Goal: Task Accomplishment & Management: Manage account settings

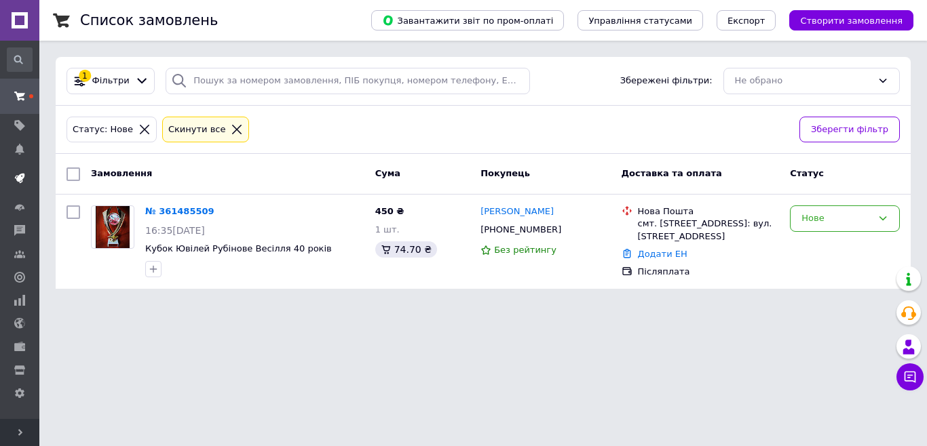
click at [22, 175] on use at bounding box center [20, 179] width 10 height 10
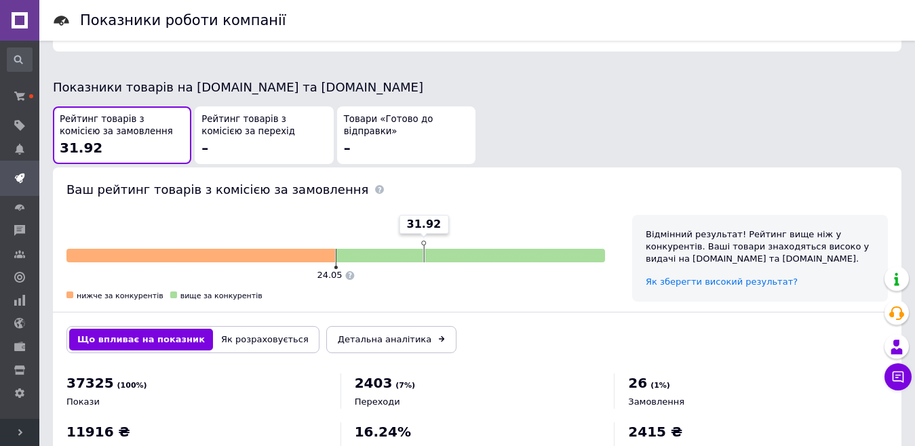
scroll to position [755, 0]
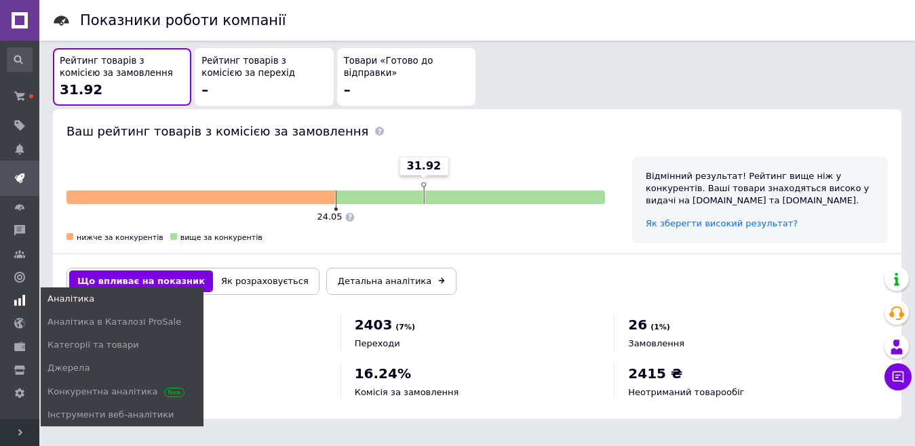
click at [19, 295] on icon at bounding box center [19, 300] width 11 height 11
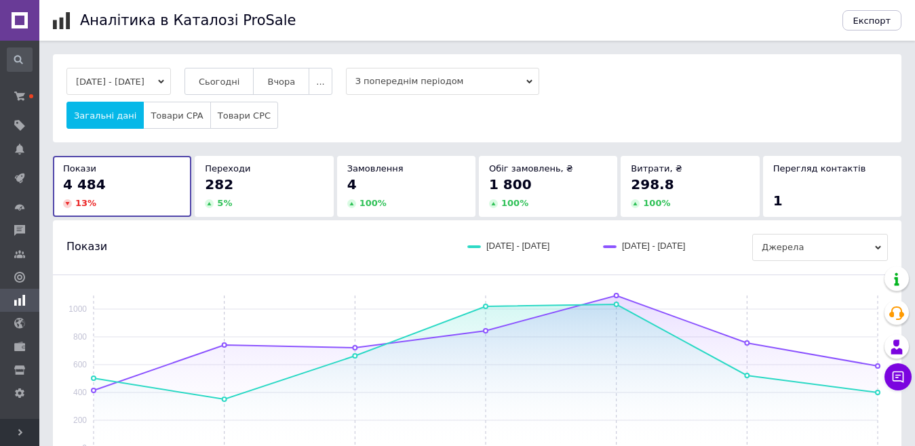
click at [479, 75] on span "З попереднім періодом" at bounding box center [442, 81] width 193 height 27
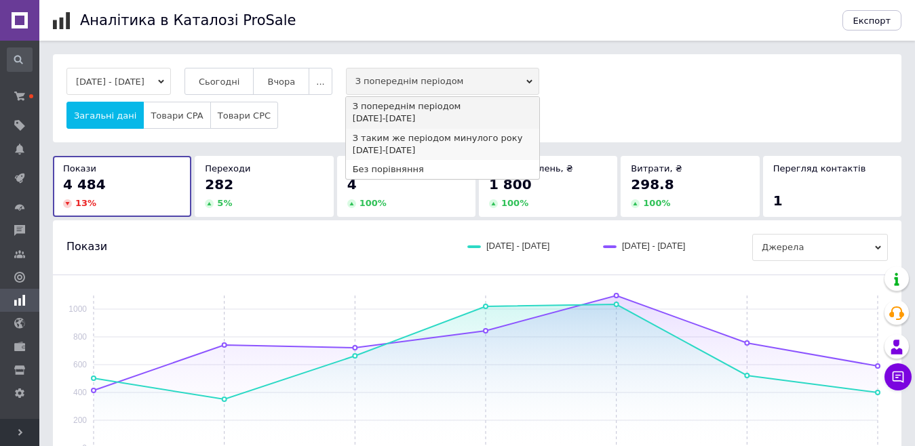
click at [440, 134] on div "З таким же періодом минулого року" at bounding box center [443, 138] width 180 height 12
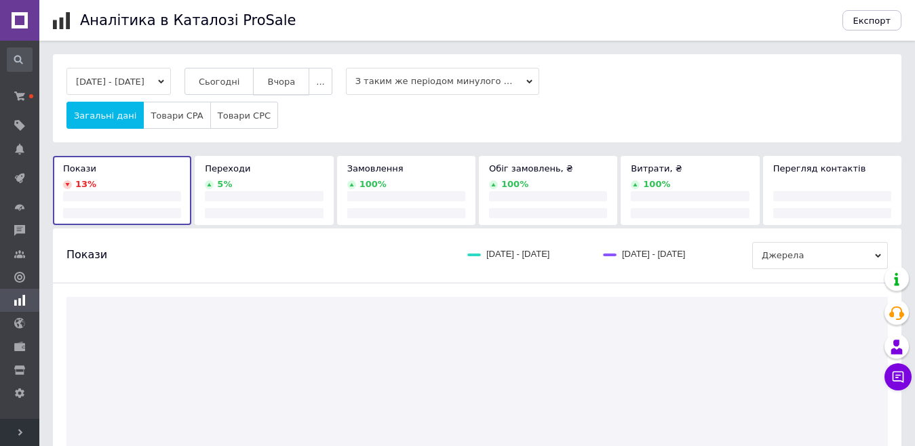
click at [287, 78] on span "Вчора" at bounding box center [281, 82] width 28 height 10
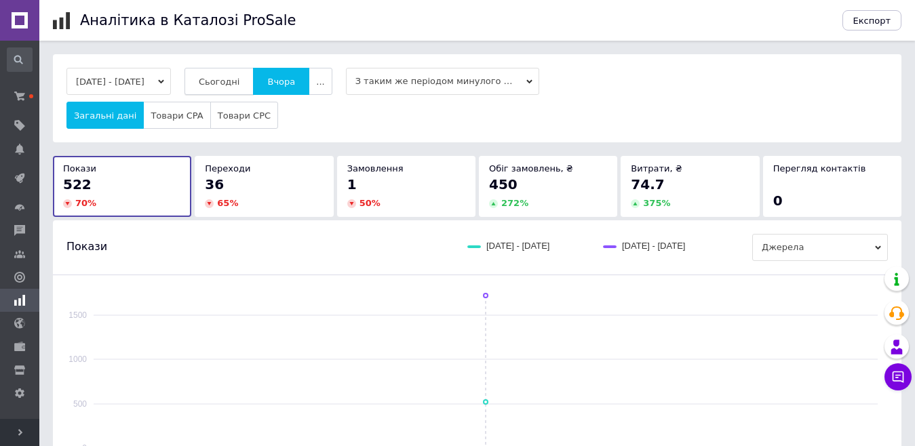
click at [240, 77] on span "Сьогодні" at bounding box center [219, 82] width 41 height 10
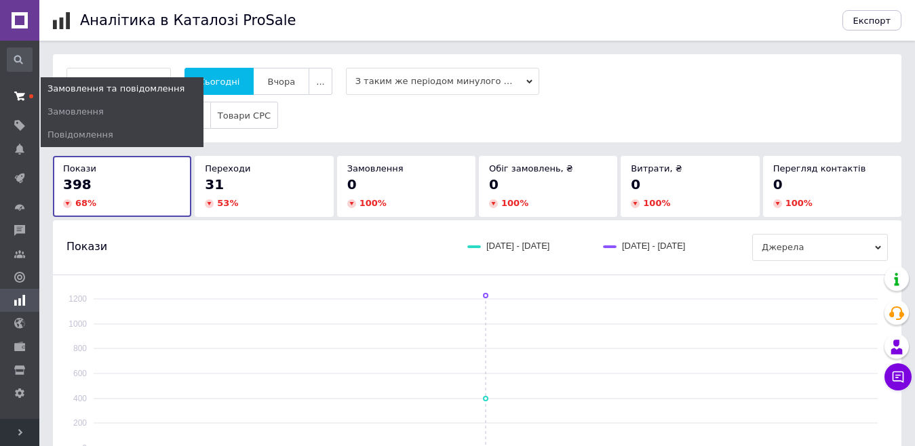
click at [28, 96] on span at bounding box center [19, 96] width 39 height 24
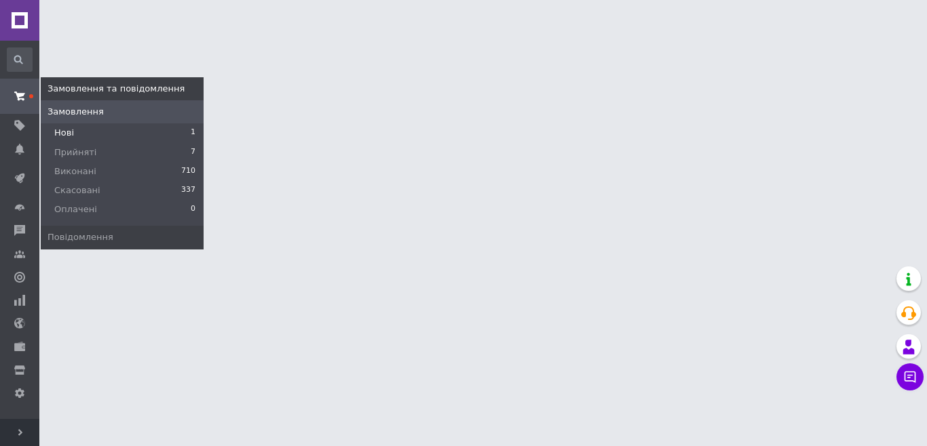
click at [64, 134] on span "Нові" at bounding box center [64, 133] width 20 height 12
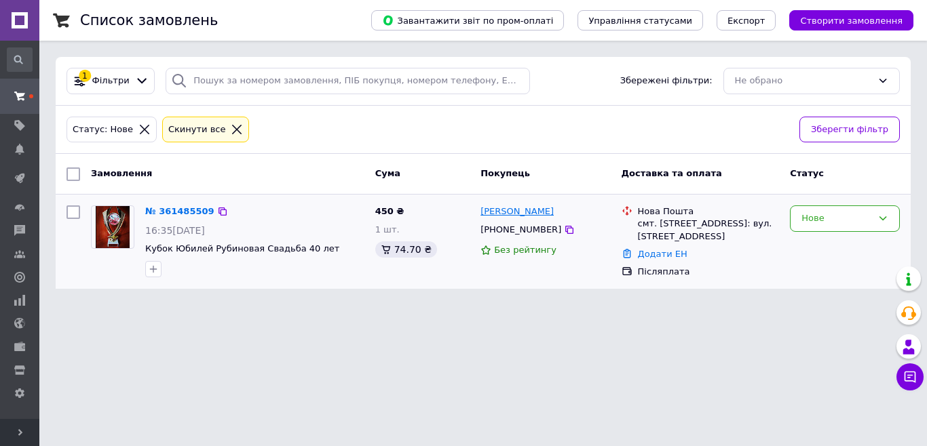
drag, startPoint x: 566, startPoint y: 217, endPoint x: 481, endPoint y: 212, distance: 84.9
click at [481, 212] on div "[PERSON_NAME]" at bounding box center [545, 212] width 132 height 16
copy link "[PERSON_NAME]"
click at [564, 229] on icon at bounding box center [569, 230] width 11 height 11
click at [681, 207] on div "Нова Пошта" at bounding box center [709, 212] width 142 height 12
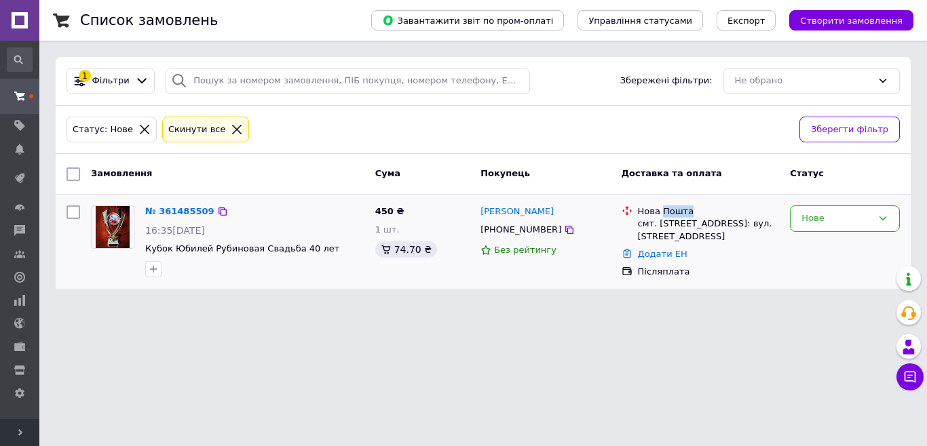
click at [681, 207] on div "Нова Пошта" at bounding box center [709, 212] width 142 height 12
click at [713, 238] on div "смт. [STREET_ADDRESS]: вул. [STREET_ADDRESS]" at bounding box center [709, 230] width 142 height 24
drag, startPoint x: 714, startPoint y: 238, endPoint x: 631, endPoint y: 214, distance: 86.3
click at [631, 214] on div "Нова Пошта смт. [STREET_ADDRESS]: вул. [STREET_ADDRESS]" at bounding box center [701, 224] width 164 height 37
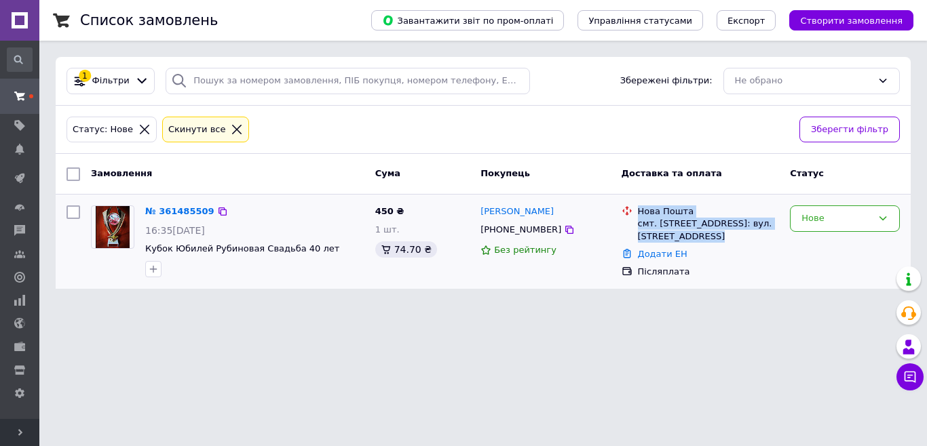
copy ul "Нова Пошта смт. [STREET_ADDRESS]: вул. [STREET_ADDRESS]"
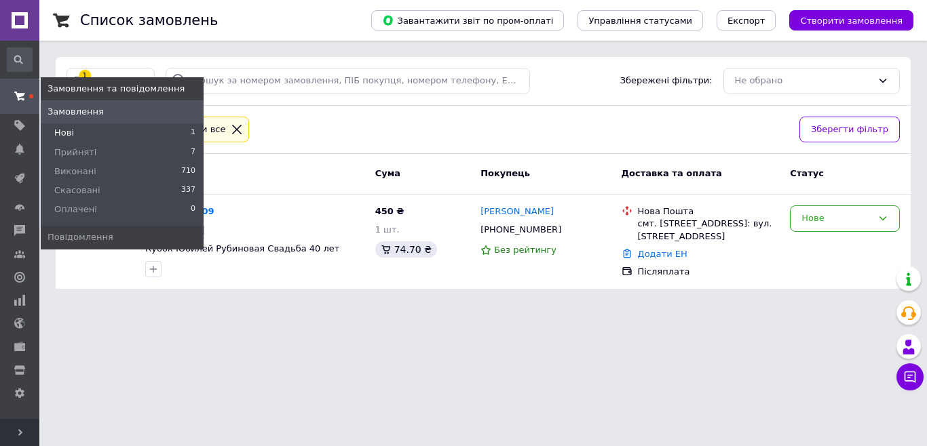
click at [66, 131] on span "Нові" at bounding box center [64, 133] width 20 height 12
